Goal: Task Accomplishment & Management: Use online tool/utility

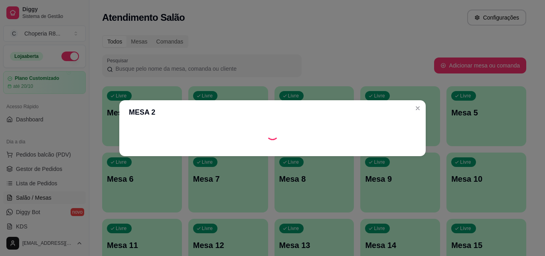
scroll to position [162, 0]
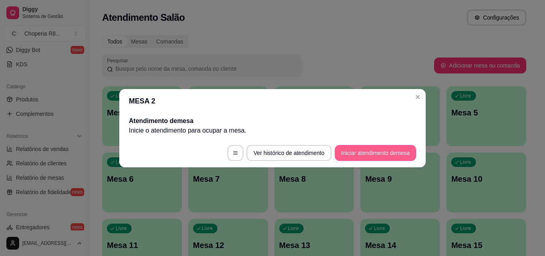
click at [394, 150] on button "Iniciar atendimento de mesa" at bounding box center [375, 153] width 81 height 16
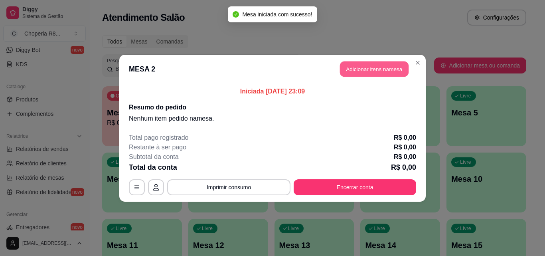
click at [352, 69] on button "Adicionar itens na mesa" at bounding box center [374, 69] width 69 height 16
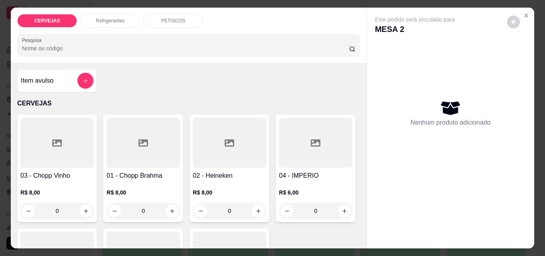
drag, startPoint x: 161, startPoint y: 210, endPoint x: 119, endPoint y: 210, distance: 42.7
click at [121, 210] on input "0" at bounding box center [143, 211] width 45 height 16
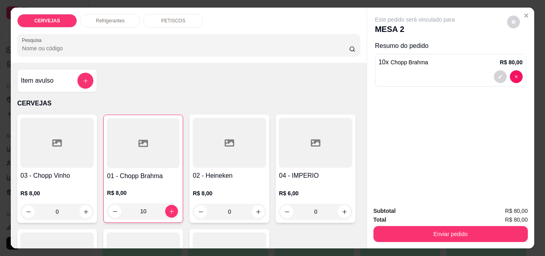
type input "10"
click at [156, 21] on div "PETISCOS" at bounding box center [173, 21] width 60 height 14
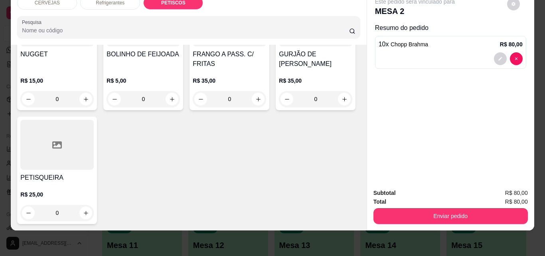
scroll to position [932, 0]
drag, startPoint x: 65, startPoint y: 205, endPoint x: 34, endPoint y: 204, distance: 31.1
click at [207, 107] on input "0" at bounding box center [229, 99] width 45 height 16
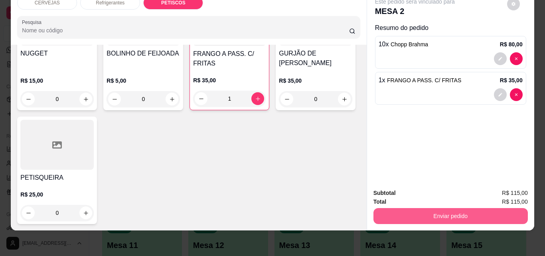
type input "1"
click at [407, 208] on button "Enviar pedido" at bounding box center [451, 216] width 154 height 16
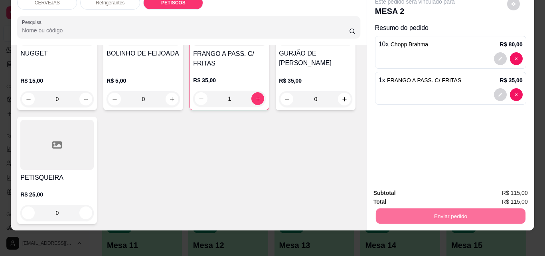
click at [510, 188] on button "Enviar pedido" at bounding box center [507, 190] width 45 height 15
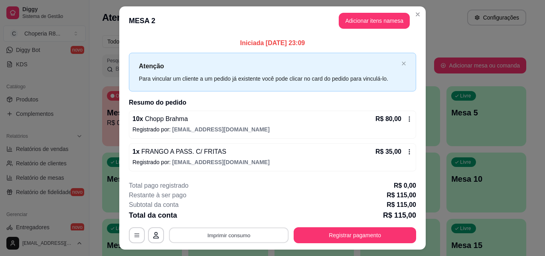
click at [264, 231] on button "Imprimir consumo" at bounding box center [229, 236] width 120 height 16
click at [239, 215] on button "IMPRESSORA" at bounding box center [228, 216] width 56 height 12
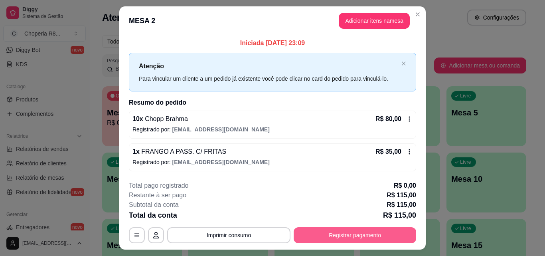
click at [371, 236] on button "Registrar pagamento" at bounding box center [355, 235] width 123 height 16
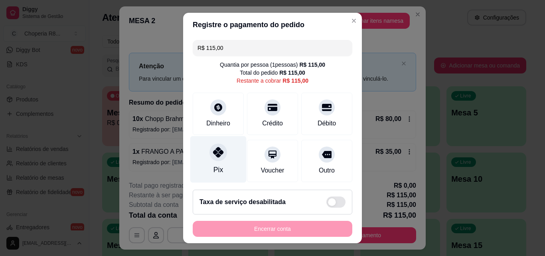
click at [197, 161] on div "Pix" at bounding box center [218, 159] width 56 height 47
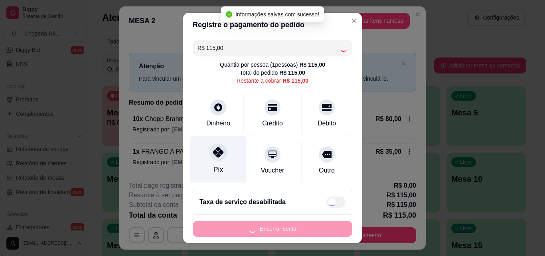
click at [213, 160] on div "Pix" at bounding box center [218, 159] width 56 height 47
type input "R$ 0,00"
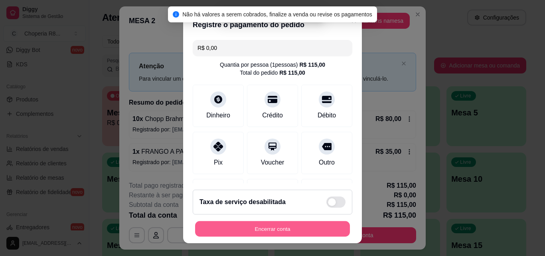
click at [267, 232] on button "Encerrar conta" at bounding box center [272, 229] width 155 height 16
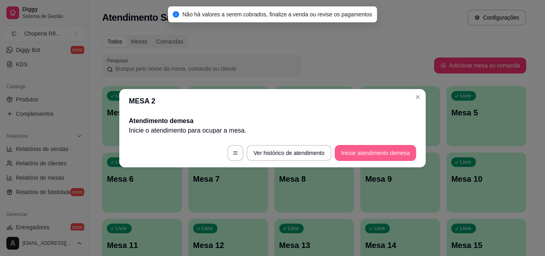
click at [372, 151] on button "Iniciar atendimento de mesa" at bounding box center [375, 153] width 81 height 16
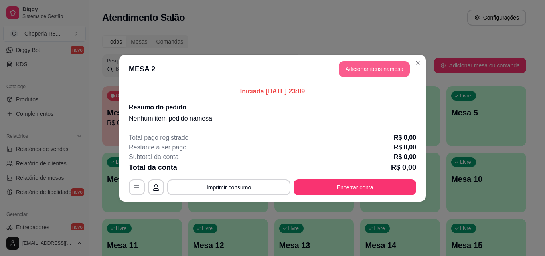
click at [380, 76] on button "Adicionar itens na mesa" at bounding box center [374, 69] width 71 height 16
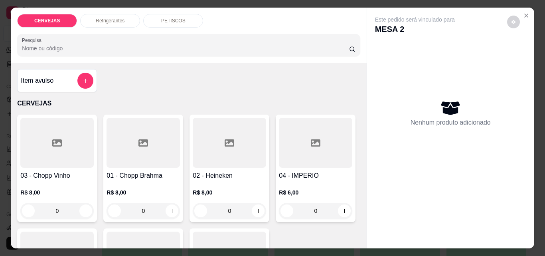
drag, startPoint x: 132, startPoint y: 212, endPoint x: 113, endPoint y: 211, distance: 19.2
click at [113, 211] on div "0" at bounding box center [143, 211] width 70 height 16
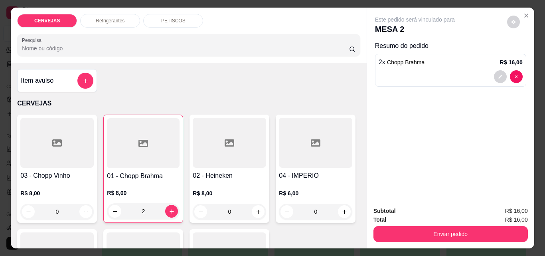
type input "2"
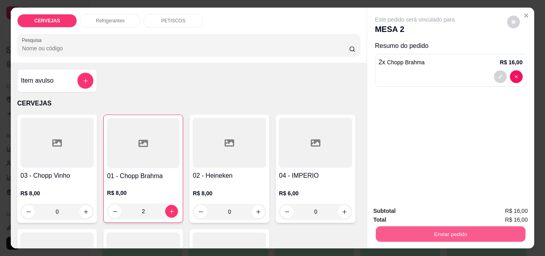
click at [416, 228] on button "Enviar pedido" at bounding box center [451, 234] width 150 height 16
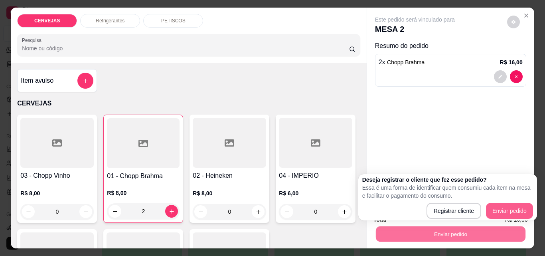
click at [507, 214] on div "Registrar cliente Enviar pedido" at bounding box center [447, 211] width 171 height 16
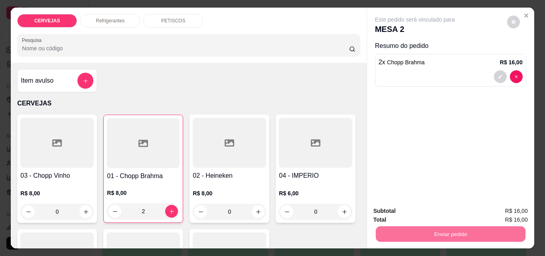
click at [507, 214] on button "Enviar pedido" at bounding box center [507, 211] width 45 height 15
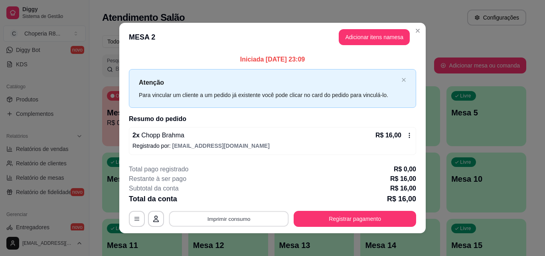
click at [257, 220] on button "Imprimir consumo" at bounding box center [229, 219] width 120 height 16
click at [241, 201] on button "IMPRESSORA" at bounding box center [229, 200] width 58 height 13
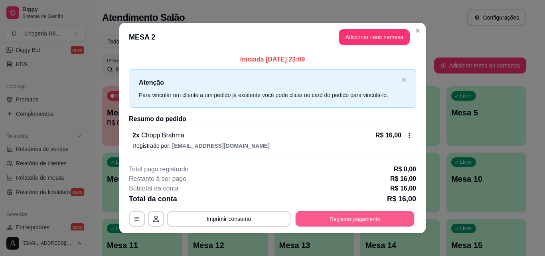
click at [378, 213] on button "Registrar pagamento" at bounding box center [355, 219] width 119 height 16
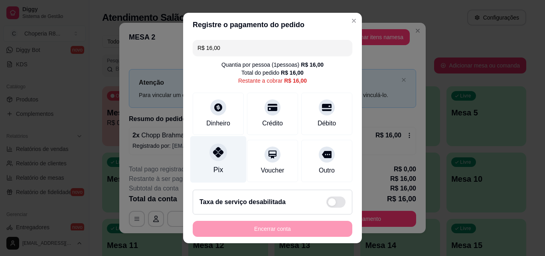
click at [214, 158] on div at bounding box center [219, 152] width 18 height 18
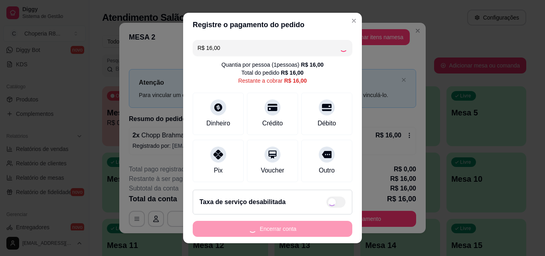
type input "R$ 0,00"
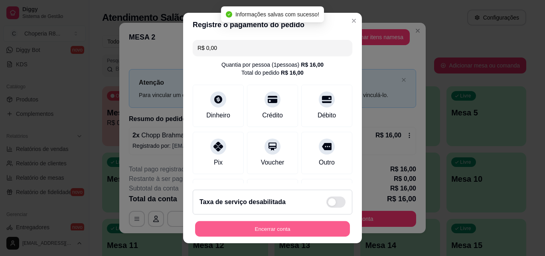
click at [321, 232] on button "Encerrar conta" at bounding box center [272, 229] width 155 height 16
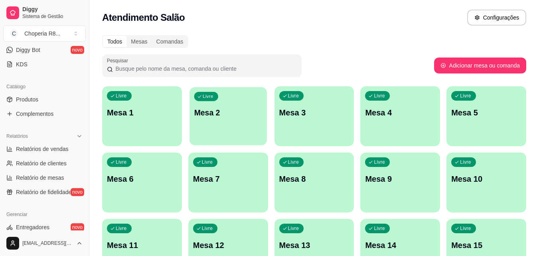
click at [249, 111] on p "Mesa 2" at bounding box center [228, 112] width 68 height 11
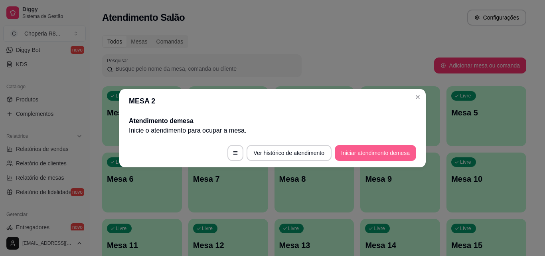
click at [371, 159] on button "Iniciar atendimento de mesa" at bounding box center [375, 153] width 81 height 16
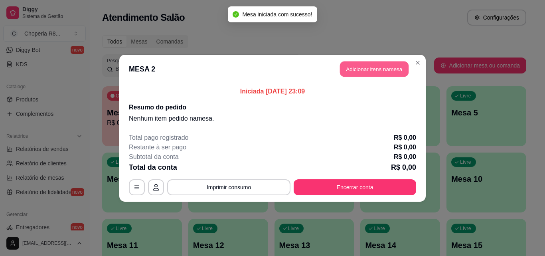
click at [386, 69] on button "Adicionar itens na mesa" at bounding box center [374, 69] width 69 height 16
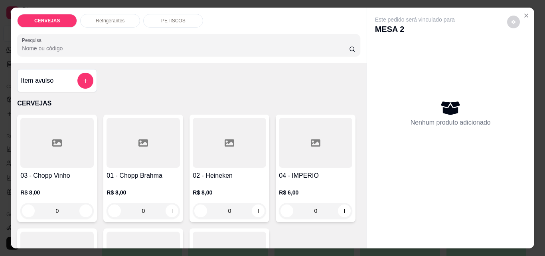
drag, startPoint x: 145, startPoint y: 207, endPoint x: 134, endPoint y: 209, distance: 11.4
click at [134, 209] on input "0" at bounding box center [143, 211] width 45 height 16
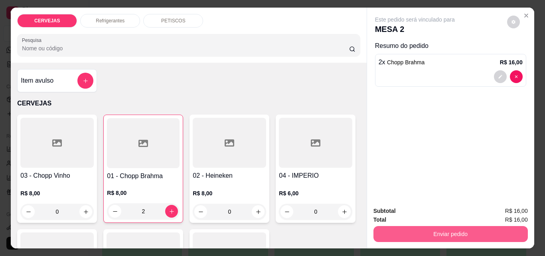
type input "2"
click at [433, 233] on button "Enviar pedido" at bounding box center [451, 234] width 154 height 16
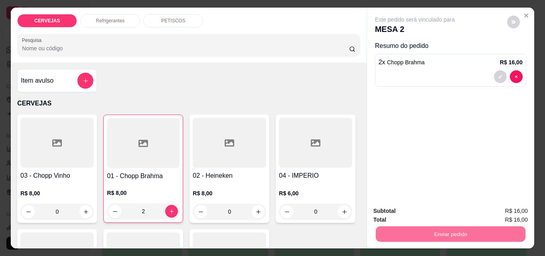
click at [508, 215] on button "Enviar pedido" at bounding box center [507, 211] width 44 height 15
